Goal: Task Accomplishment & Management: Manage account settings

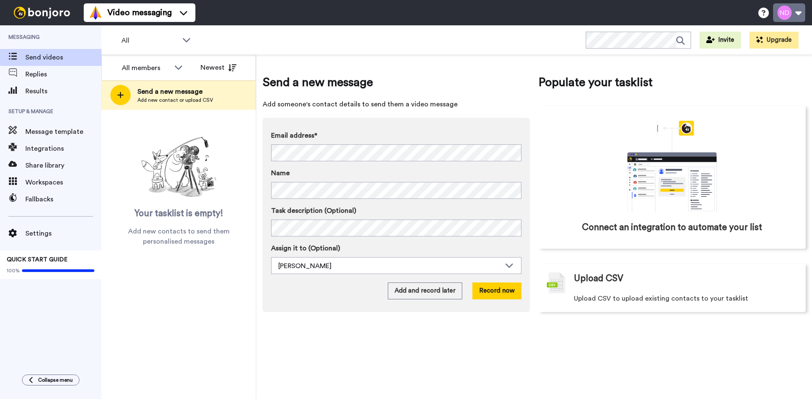
click at [793, 15] on button at bounding box center [789, 12] width 32 height 19
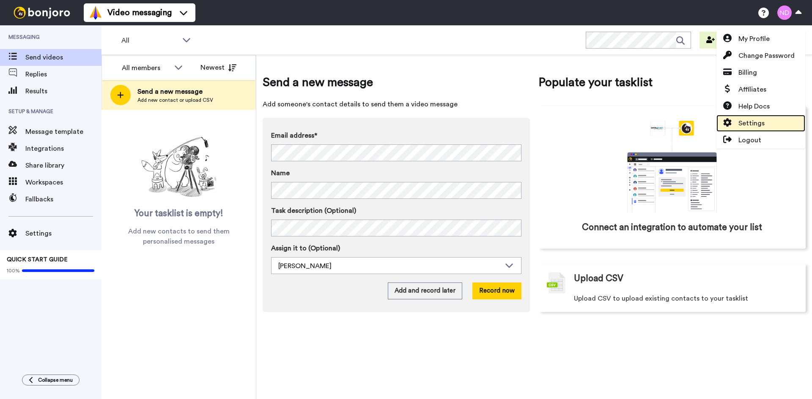
click at [766, 123] on link "Settings" at bounding box center [760, 123] width 89 height 17
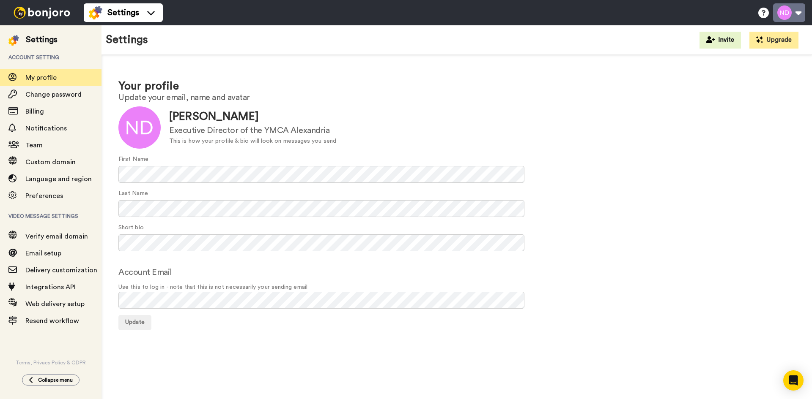
click at [799, 9] on button at bounding box center [789, 12] width 32 height 19
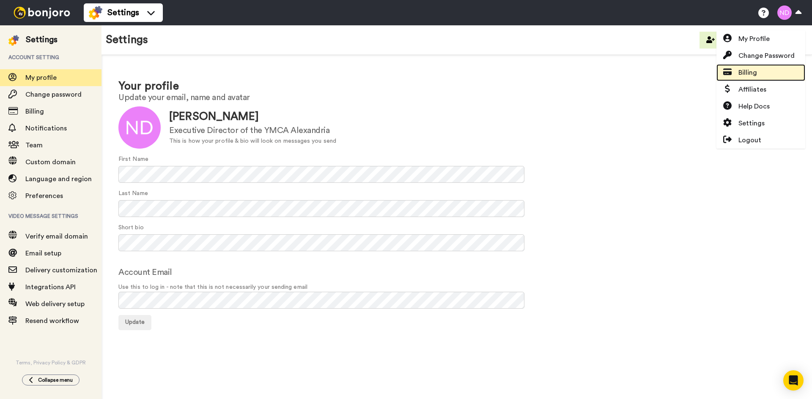
click at [768, 76] on link "Billing" at bounding box center [760, 72] width 89 height 17
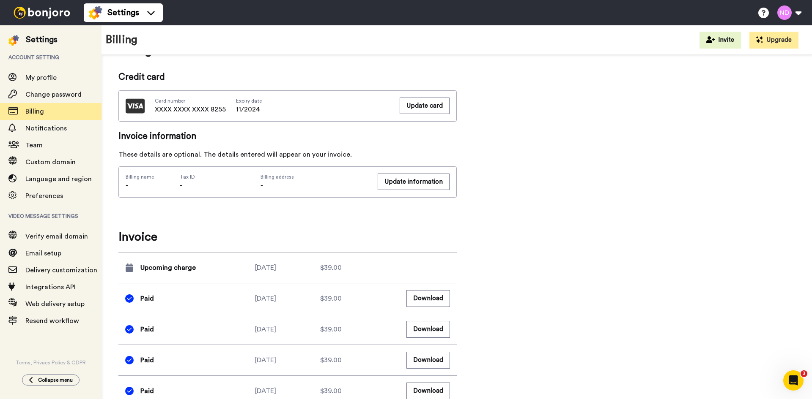
scroll to position [324, 0]
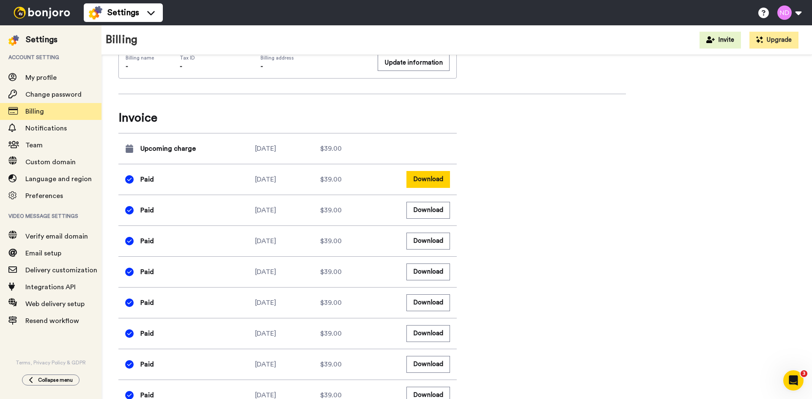
click at [435, 180] on button "Download" at bounding box center [428, 179] width 44 height 16
click at [437, 208] on button "Download" at bounding box center [428, 210] width 44 height 16
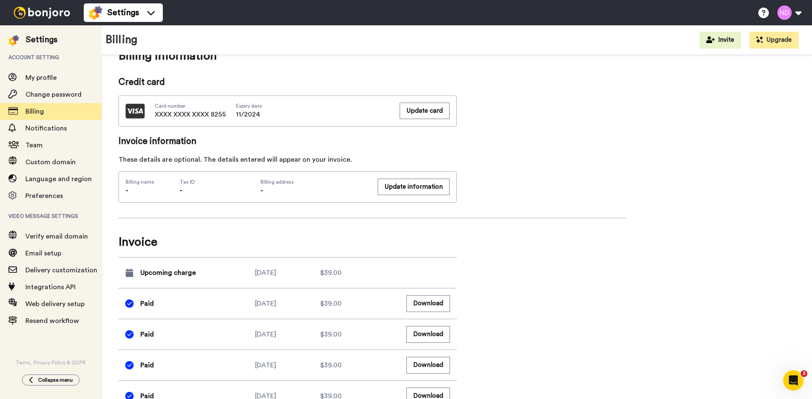
scroll to position [197, 0]
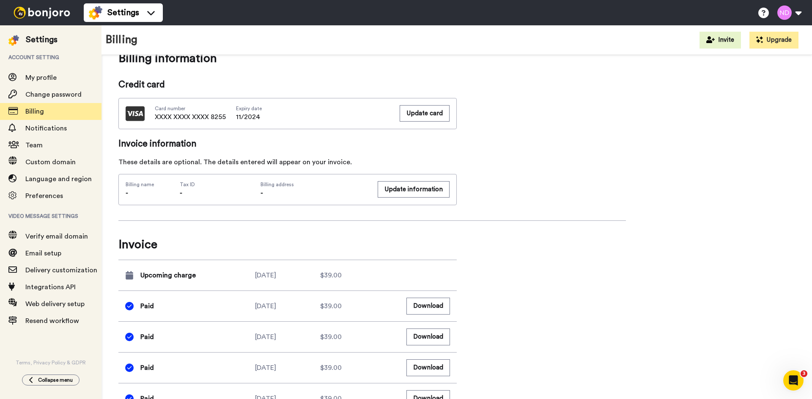
click at [42, 40] on div "Settings" at bounding box center [42, 40] width 32 height 12
click at [39, 14] on img at bounding box center [41, 13] width 63 height 12
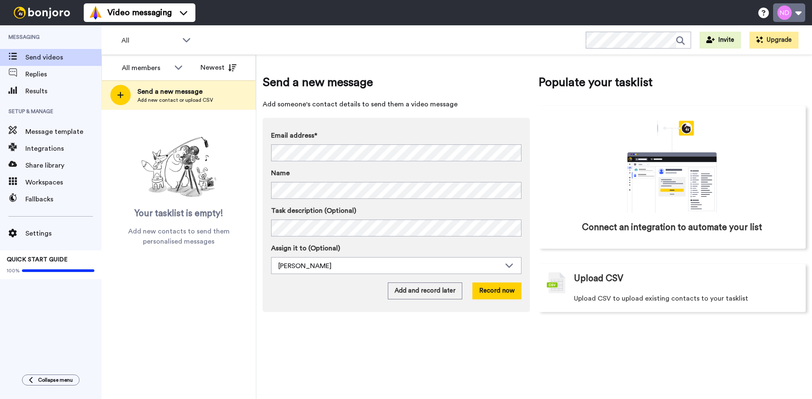
click at [795, 11] on button at bounding box center [789, 12] width 32 height 19
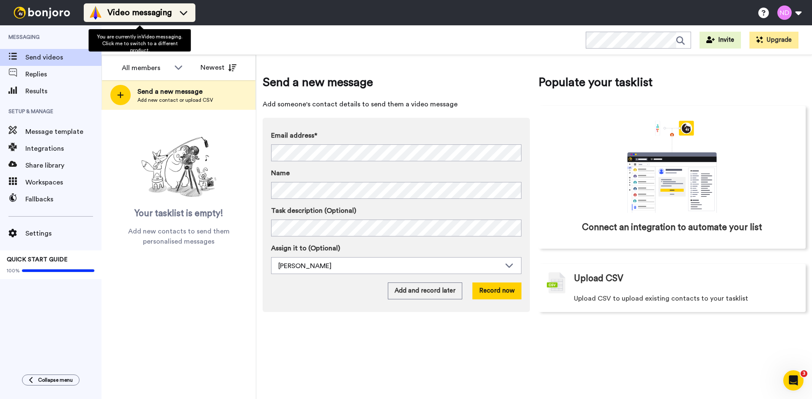
click at [182, 9] on icon at bounding box center [184, 12] width 14 height 8
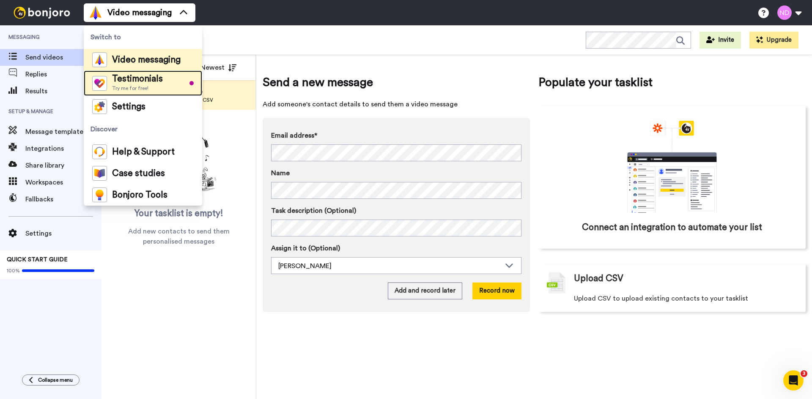
click at [172, 84] on li "Testimonials Try me for free!" at bounding box center [143, 83] width 118 height 25
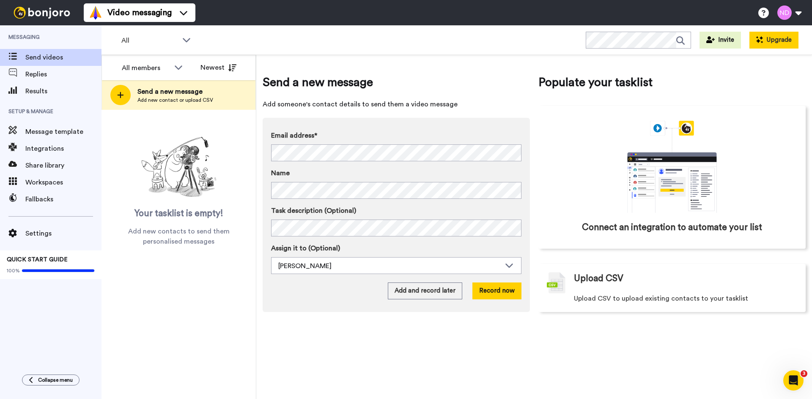
click at [771, 43] on button "Upgrade" at bounding box center [773, 40] width 49 height 17
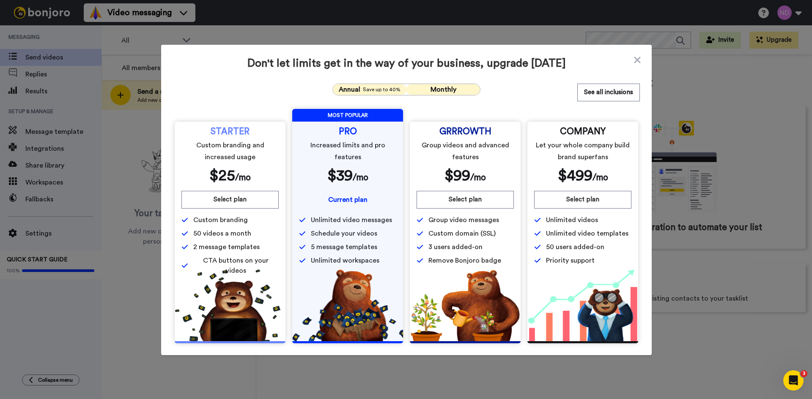
click at [371, 88] on span "Save up to 40%" at bounding box center [382, 89] width 38 height 7
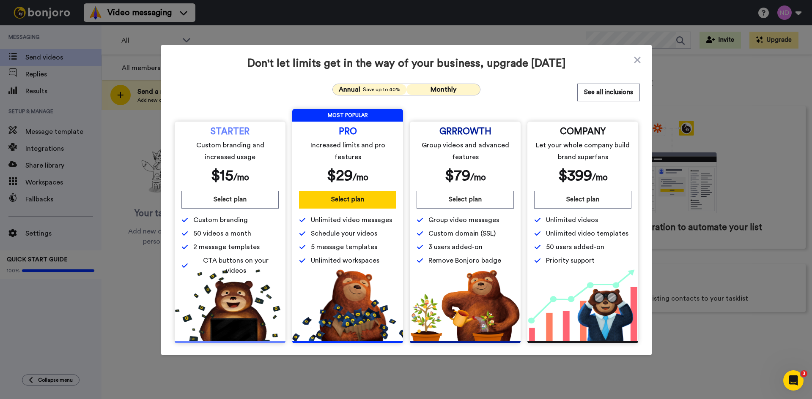
click at [415, 88] on button "Monthly" at bounding box center [443, 89] width 74 height 11
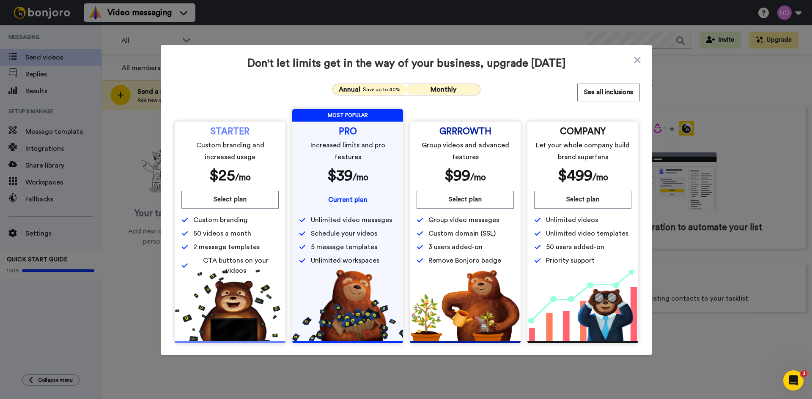
click at [366, 90] on span "Save up to 40%" at bounding box center [382, 89] width 38 height 7
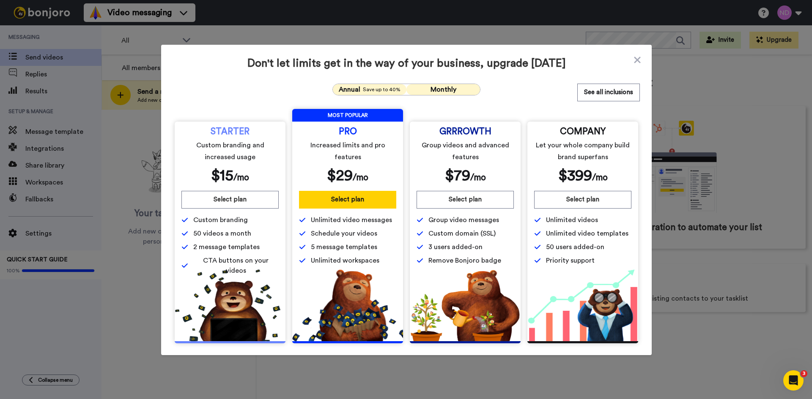
click at [435, 85] on button "Monthly" at bounding box center [443, 89] width 74 height 11
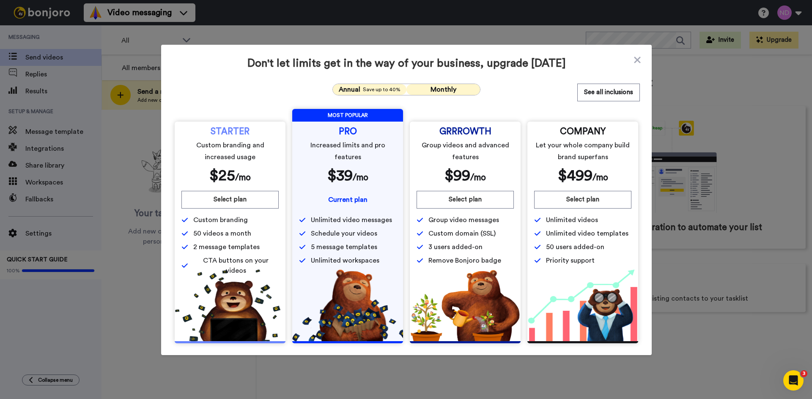
click at [381, 90] on span "Save up to 40%" at bounding box center [382, 89] width 38 height 7
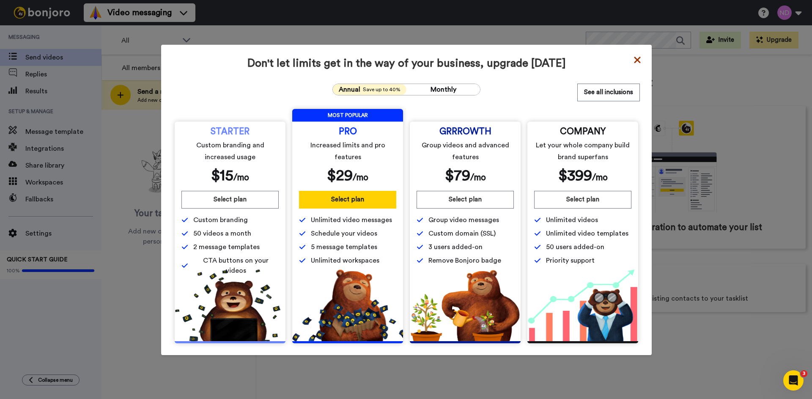
click at [636, 58] on icon at bounding box center [637, 60] width 6 height 6
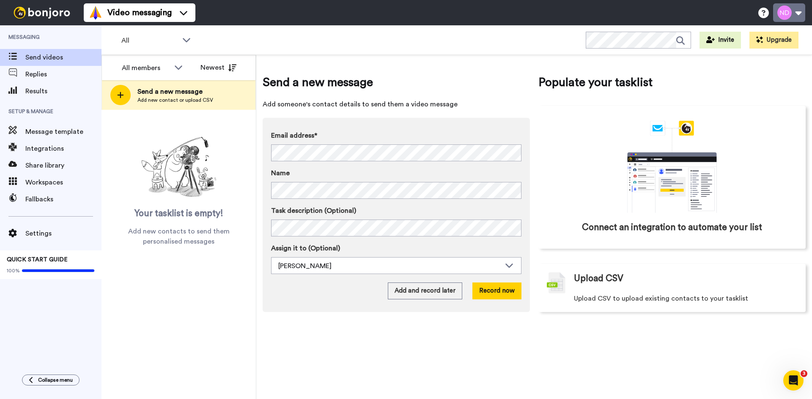
click at [802, 6] on button at bounding box center [789, 12] width 32 height 19
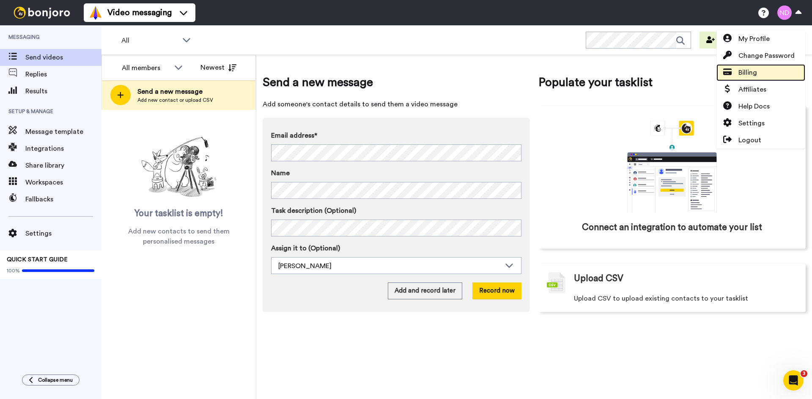
click at [777, 75] on link "Billing" at bounding box center [760, 72] width 89 height 17
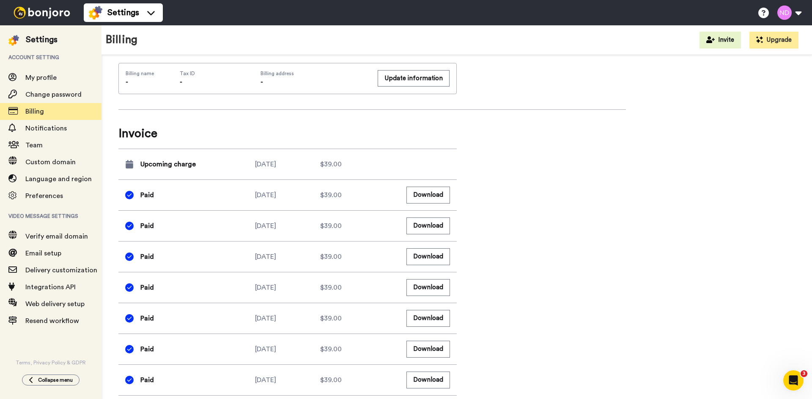
scroll to position [296, 0]
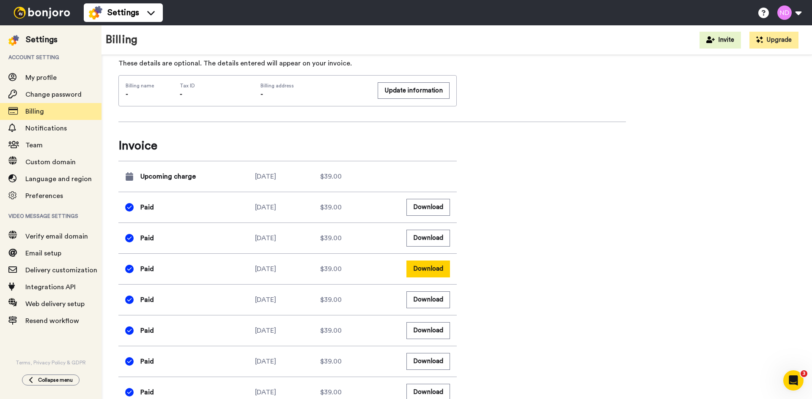
click at [435, 271] on button "Download" at bounding box center [428, 269] width 44 height 16
drag, startPoint x: 533, startPoint y: 19, endPoint x: 536, endPoint y: 23, distance: 5.7
click at [533, 19] on div "Settings Help docs Settings" at bounding box center [448, 12] width 728 height 25
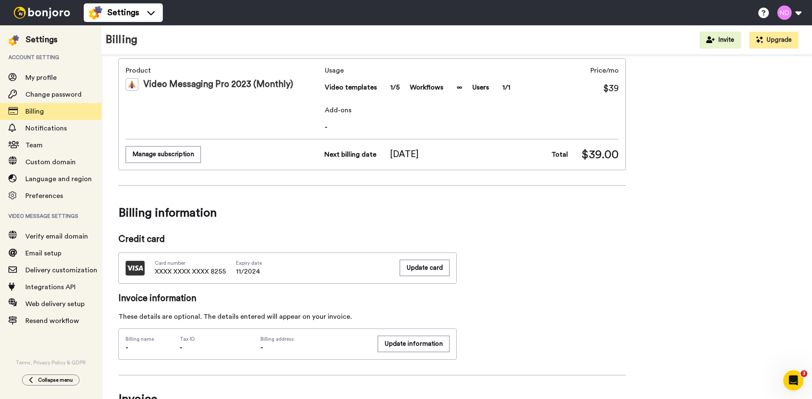
scroll to position [0, 0]
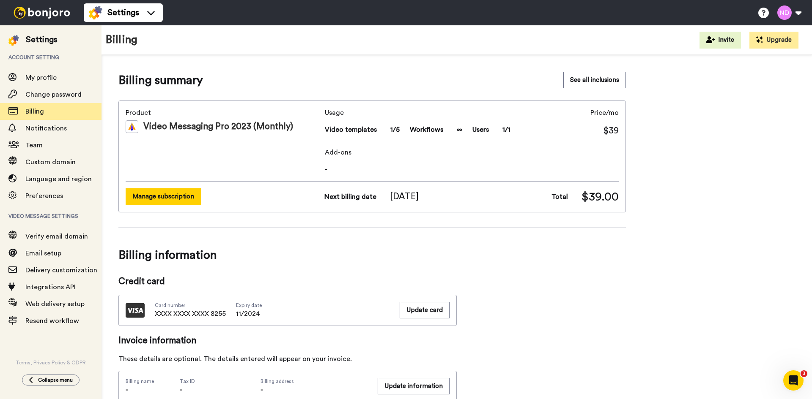
click at [187, 200] on button "Manage subscription" at bounding box center [163, 197] width 75 height 16
